Goal: Transaction & Acquisition: Purchase product/service

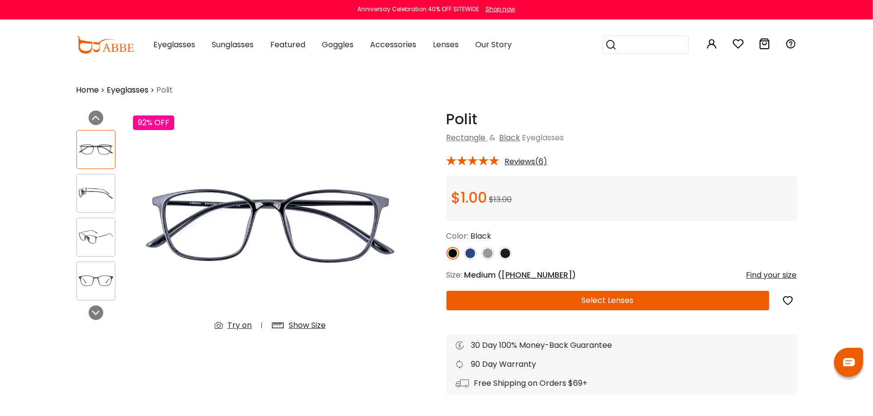
click at [670, 300] on button "Select Lenses" at bounding box center [607, 300] width 323 height 19
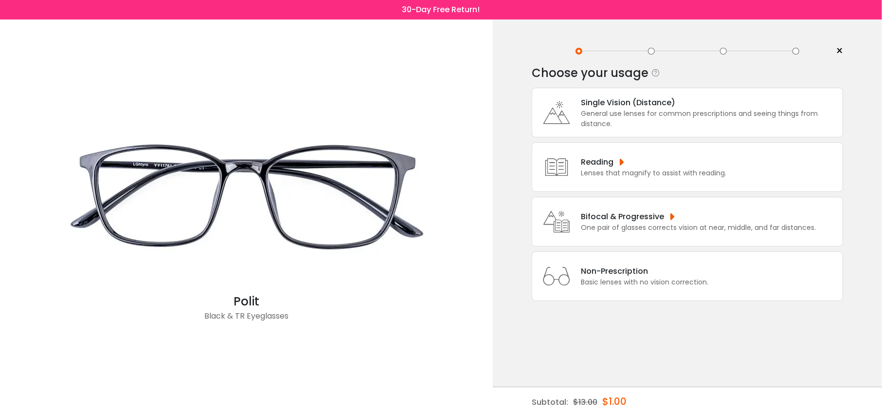
click at [622, 273] on div "Non-Prescription" at bounding box center [645, 271] width 128 height 12
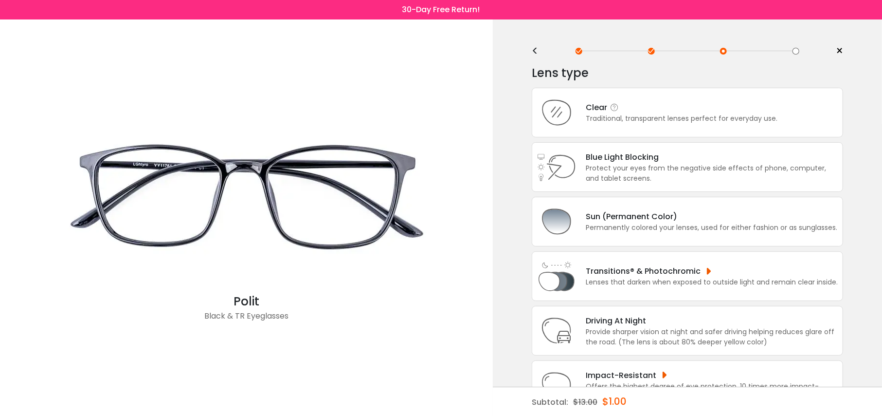
click at [622, 118] on div "Traditional, transparent lenses perfect for everyday use." at bounding box center [682, 118] width 192 height 10
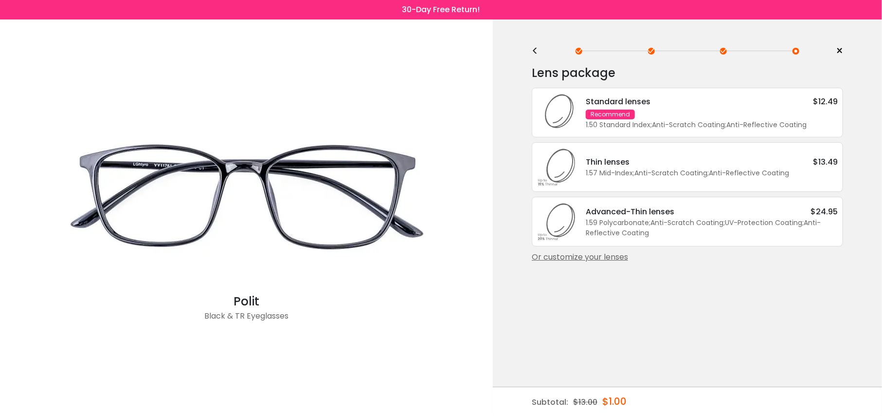
click at [656, 220] on div "1.59 Polycarbonate ; Anti-Scratch Coating ; UV-Protection Coating ; Anti-Reflec…" at bounding box center [712, 228] width 252 height 20
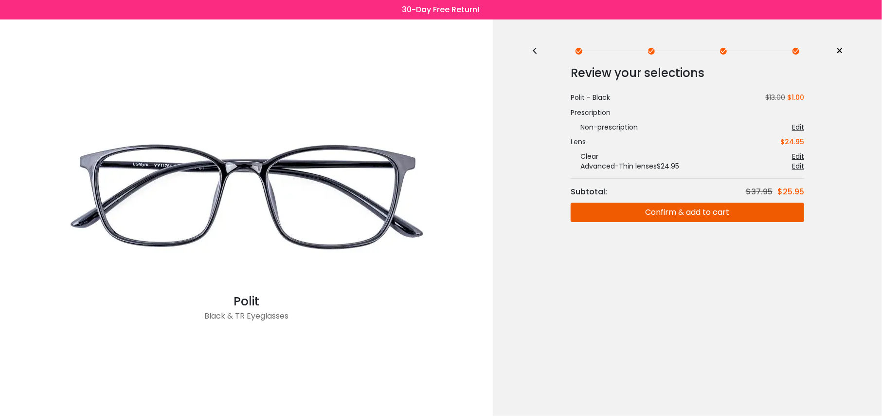
click at [662, 217] on button "Confirm & add to cart" at bounding box center [688, 211] width 234 height 19
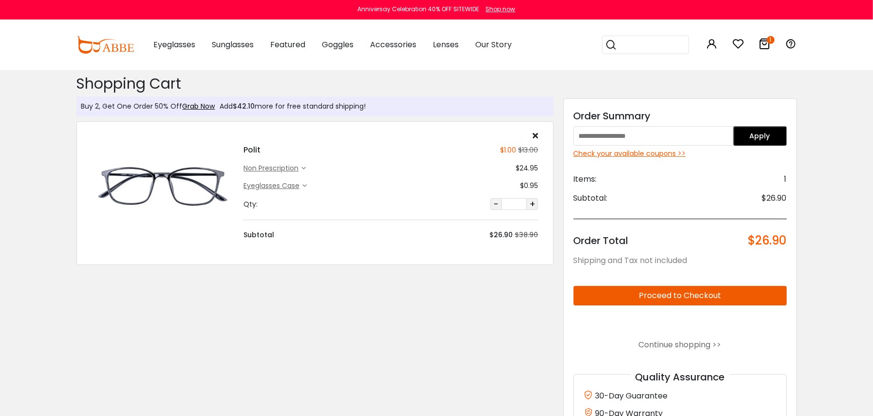
click at [640, 143] on input "text" at bounding box center [653, 135] width 160 height 19
paste input "******"
type input "******"
click at [787, 137] on button "Apply" at bounding box center [760, 135] width 54 height 19
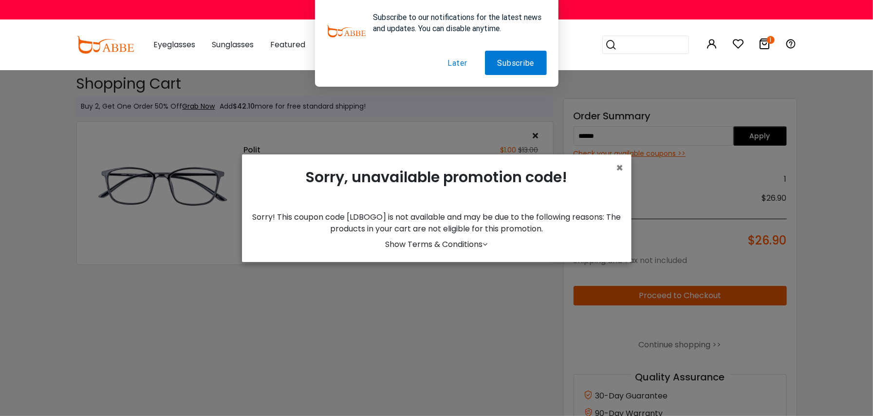
click at [774, 194] on div "× Sorry, unavailable promotion code! Sorry! This coupon code [LDBOGO] is not av…" at bounding box center [436, 208] width 873 height 416
click at [625, 168] on div "× Sorry, unavailable promotion code! Sorry! This coupon code [LDBOGO] is not av…" at bounding box center [436, 208] width 389 height 108
click at [620, 165] on span "×" at bounding box center [619, 168] width 7 height 16
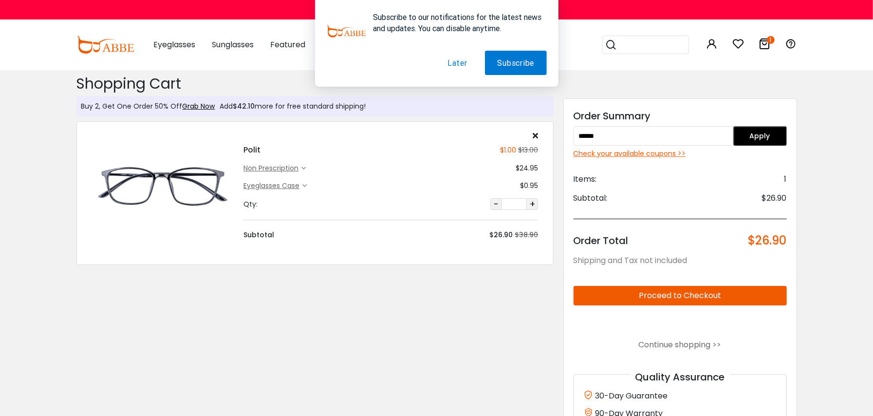
click at [452, 63] on button "Later" at bounding box center [457, 63] width 44 height 24
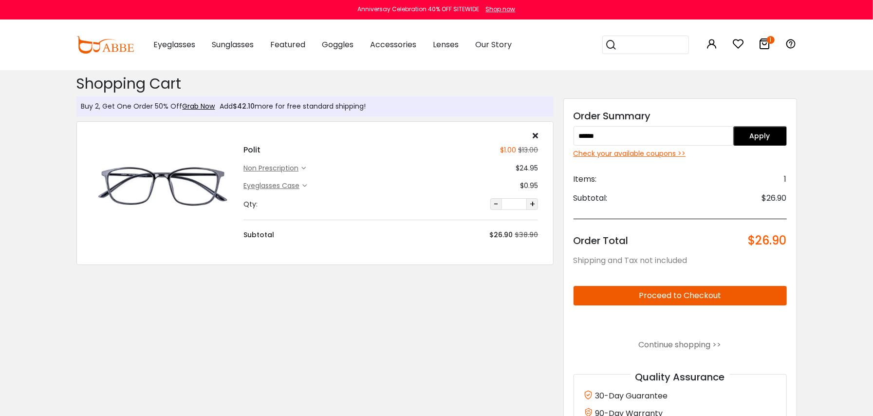
click at [787, 134] on button "Apply" at bounding box center [760, 135] width 54 height 19
